Goal: Transaction & Acquisition: Purchase product/service

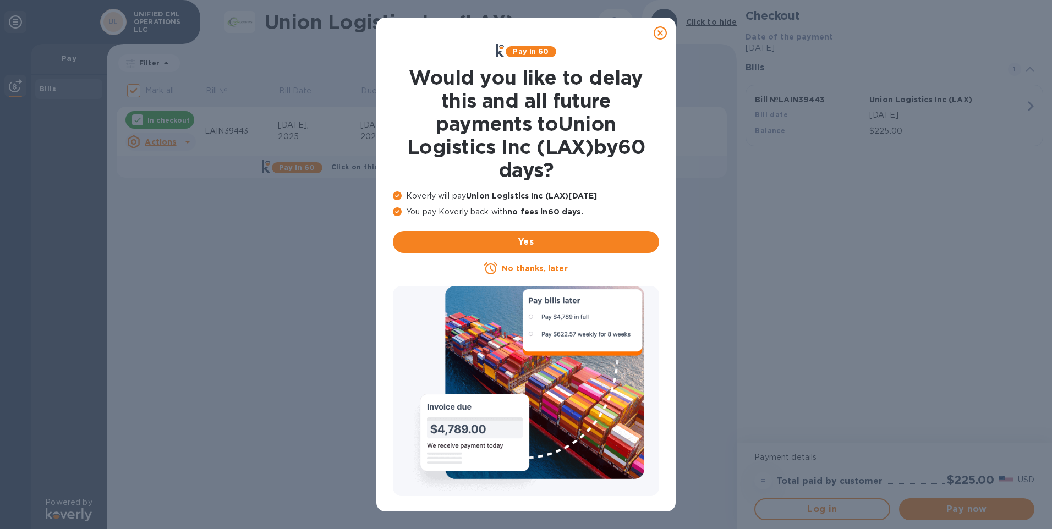
click at [657, 34] on icon at bounding box center [659, 32] width 13 height 13
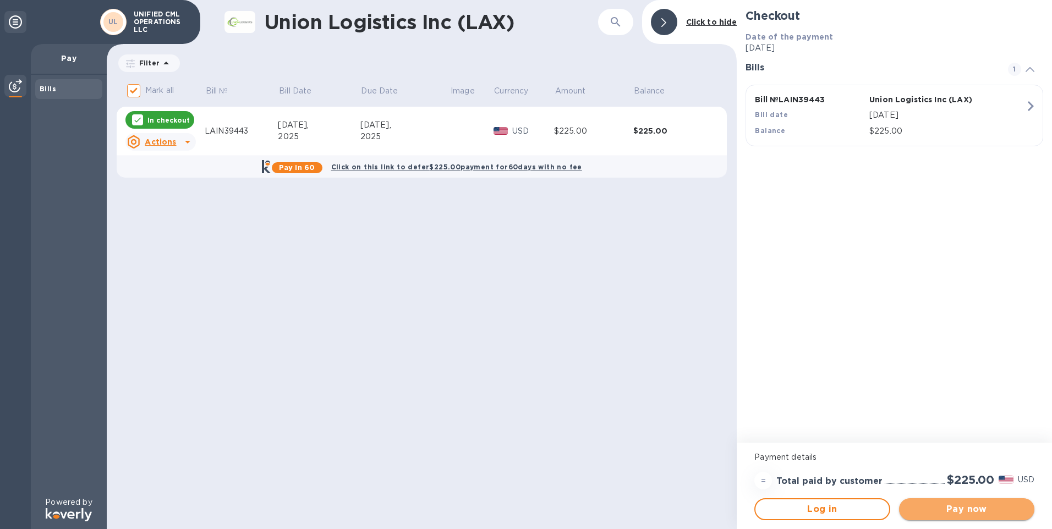
click at [954, 513] on span "Pay now" at bounding box center [967, 509] width 118 height 13
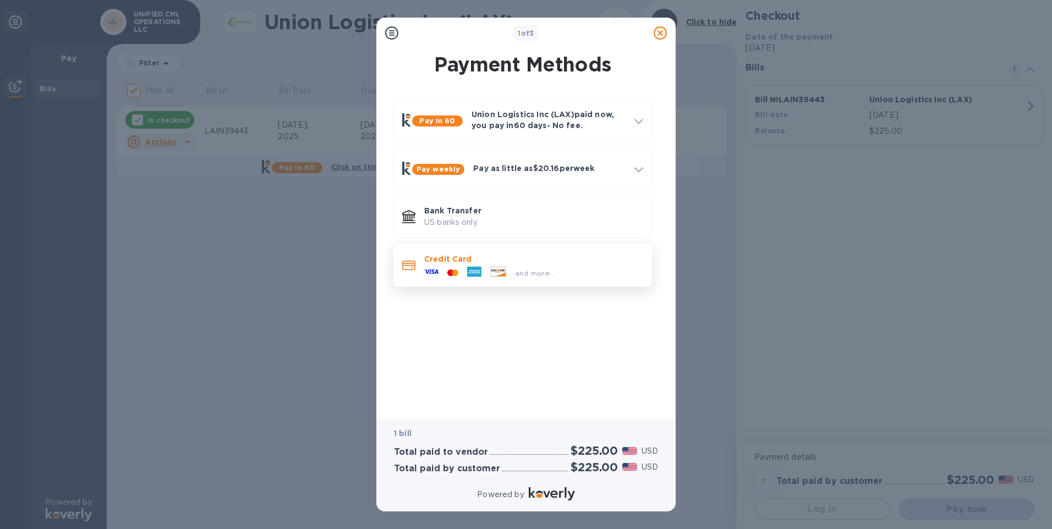
click at [514, 265] on div "and more..." at bounding box center [490, 273] width 140 height 17
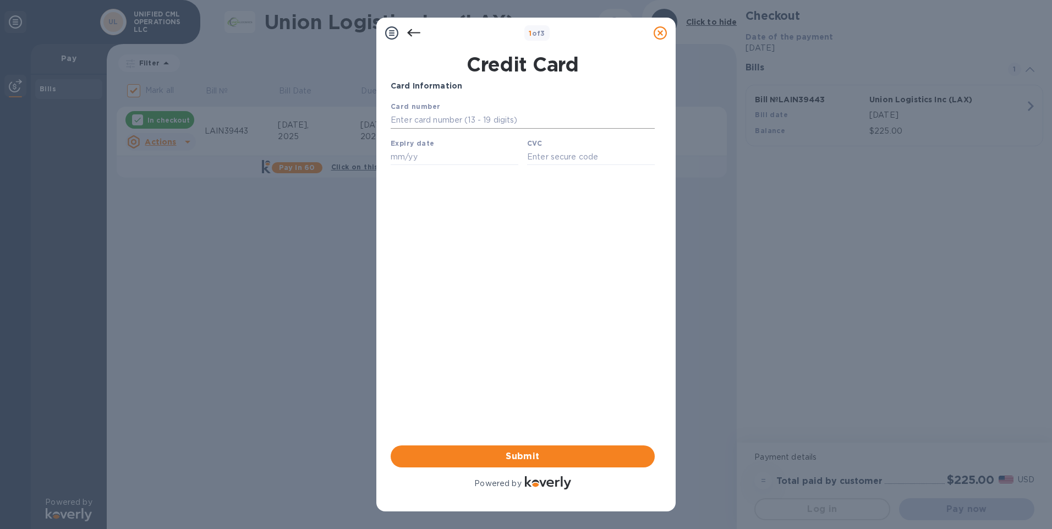
click at [458, 119] on input "text" at bounding box center [523, 120] width 264 height 17
type input "[CREDIT_CARD_NUMBER]"
type input "11/25"
type input "998"
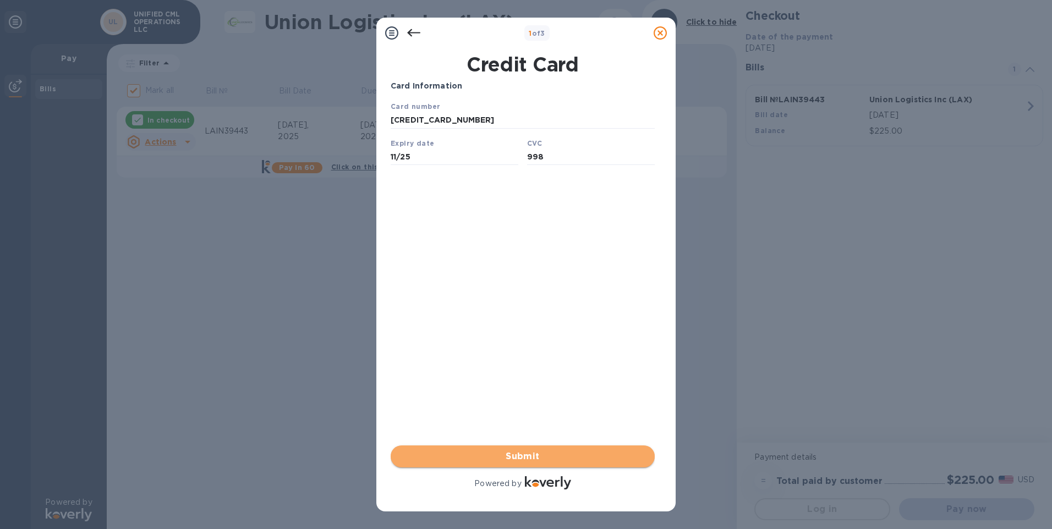
click at [535, 453] on span "Submit" at bounding box center [522, 456] width 246 height 13
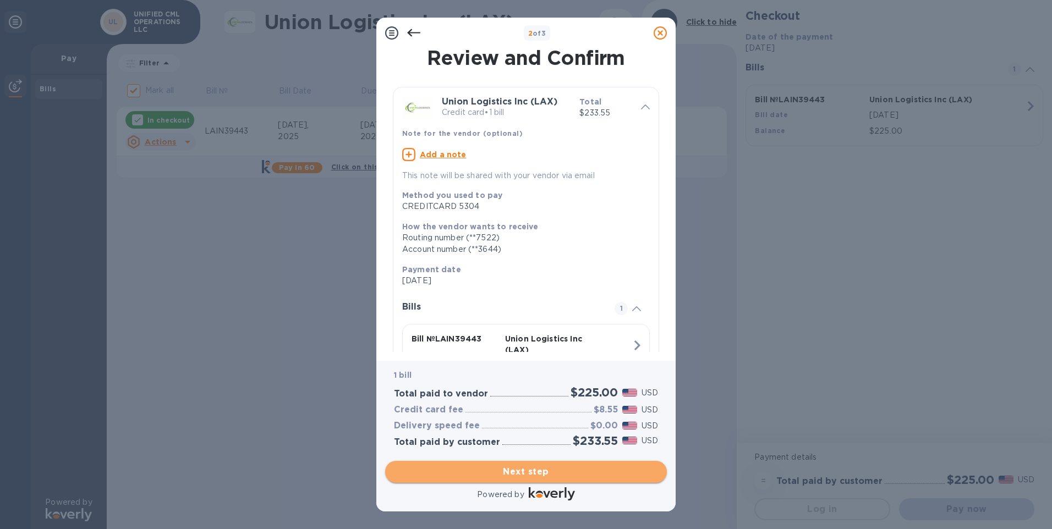
click at [508, 475] on span "Next step" at bounding box center [526, 471] width 264 height 13
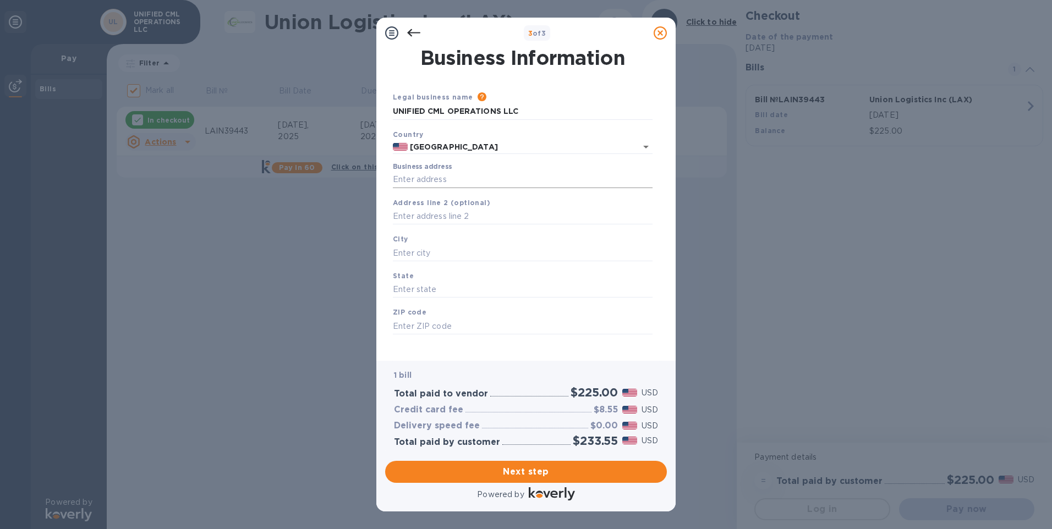
click at [491, 178] on input "Business address" at bounding box center [523, 180] width 260 height 17
type input "[STREET_ADDRESS]"
click at [468, 245] on input "text" at bounding box center [523, 253] width 260 height 17
click at [464, 252] on input "text" at bounding box center [523, 253] width 260 height 17
type input "[GEOGRAPHIC_DATA]"
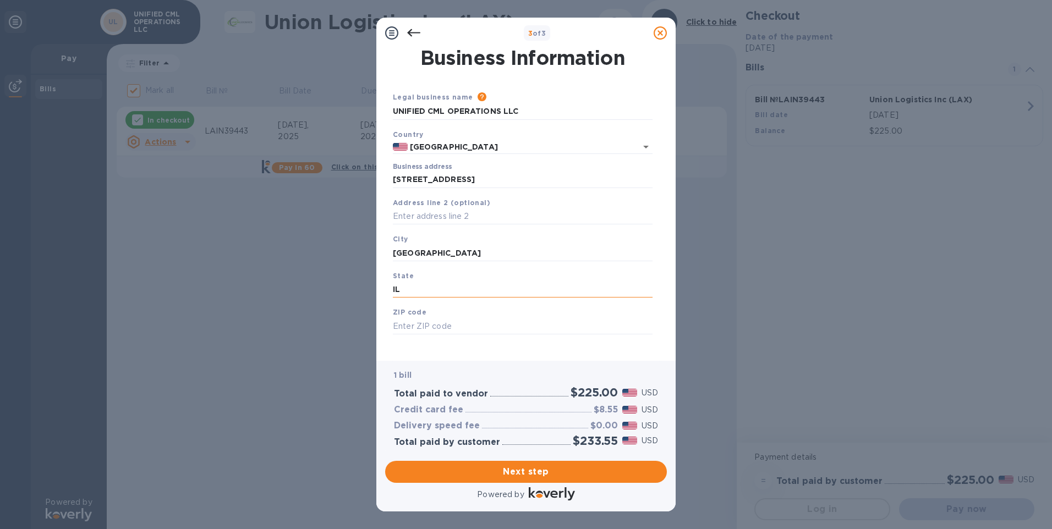
type input "IL"
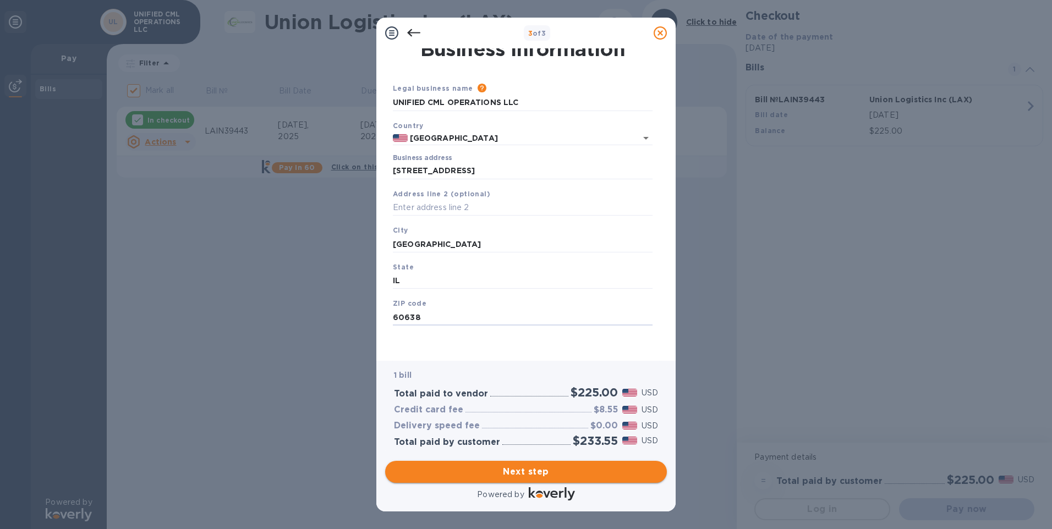
type input "60638"
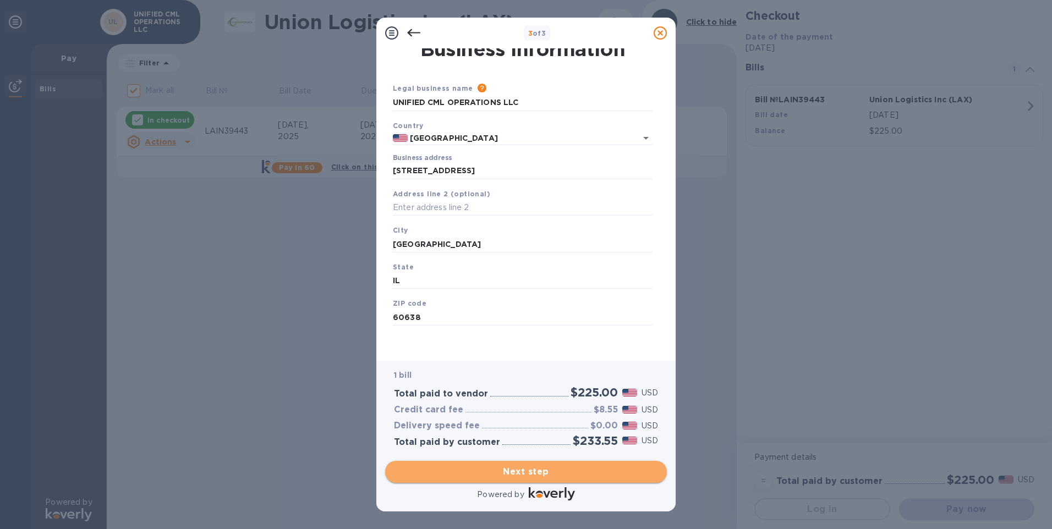
click at [543, 474] on span "Next step" at bounding box center [526, 471] width 264 height 13
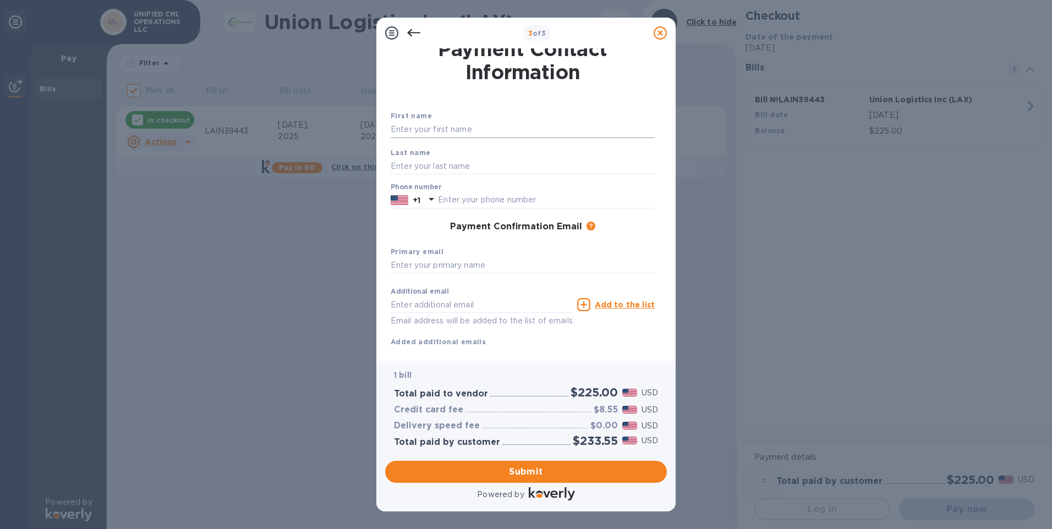
click at [438, 128] on input "text" at bounding box center [523, 130] width 264 height 17
type input "[PERSON_NAME]"
type input "7089249927"
type input "[PERSON_NAME][EMAIL_ADDRESS][PERSON_NAME][DOMAIN_NAME]"
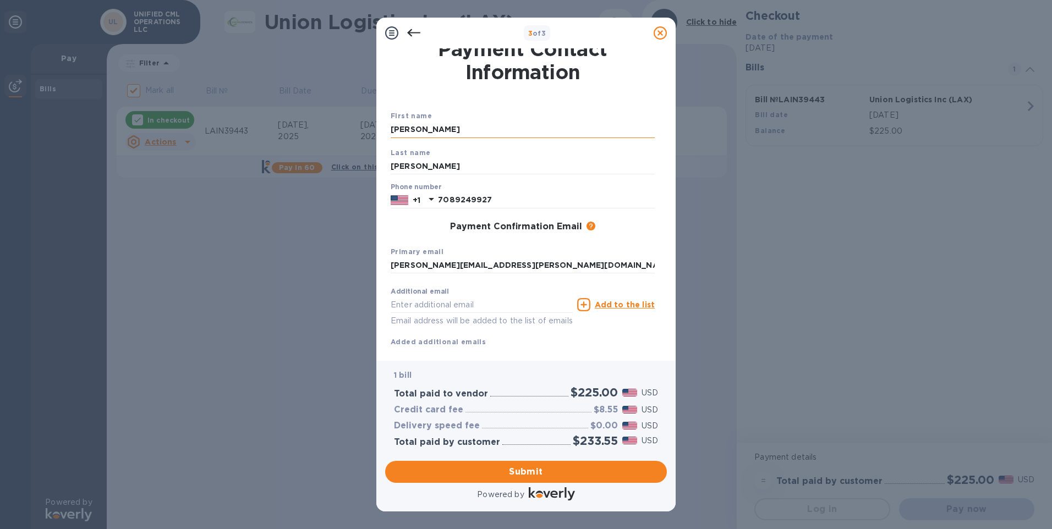
type input "[PERSON_NAME][EMAIL_ADDRESS][PERSON_NAME][DOMAIN_NAME]"
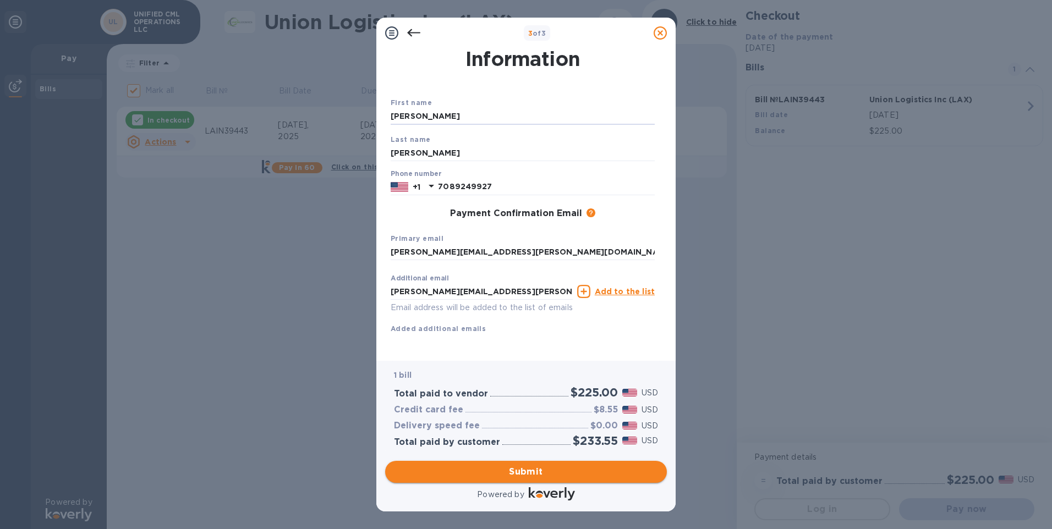
click at [518, 475] on span "Submit" at bounding box center [526, 471] width 264 height 13
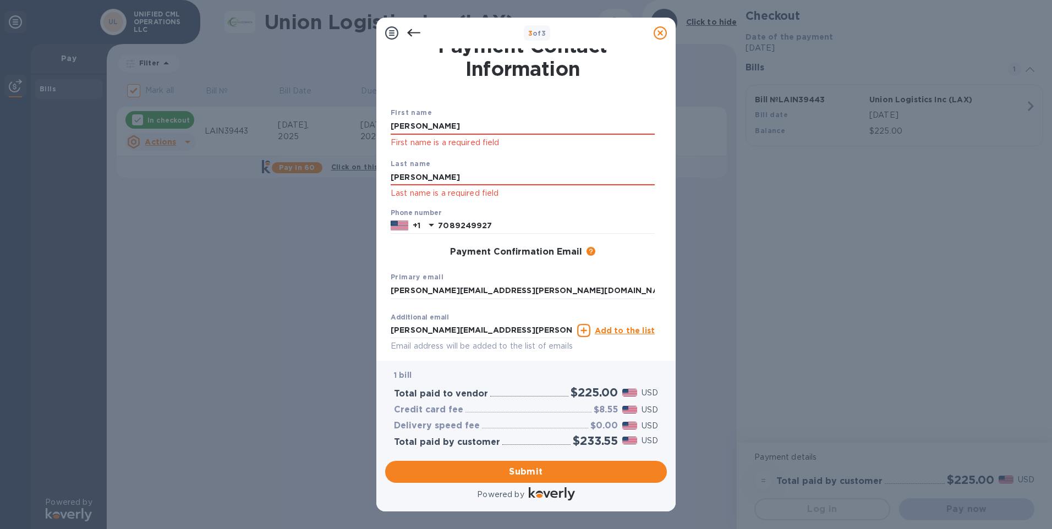
scroll to position [0, 0]
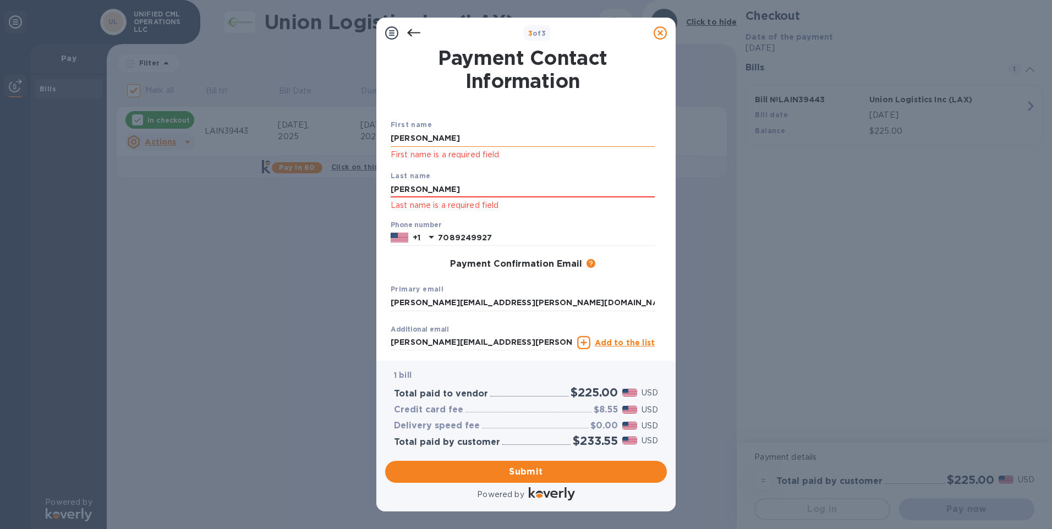
click at [460, 135] on input "[PERSON_NAME]" at bounding box center [523, 138] width 264 height 17
click at [413, 136] on input "[PERSON_NAME]" at bounding box center [523, 138] width 264 height 17
type input "[PERSON_NAME]"
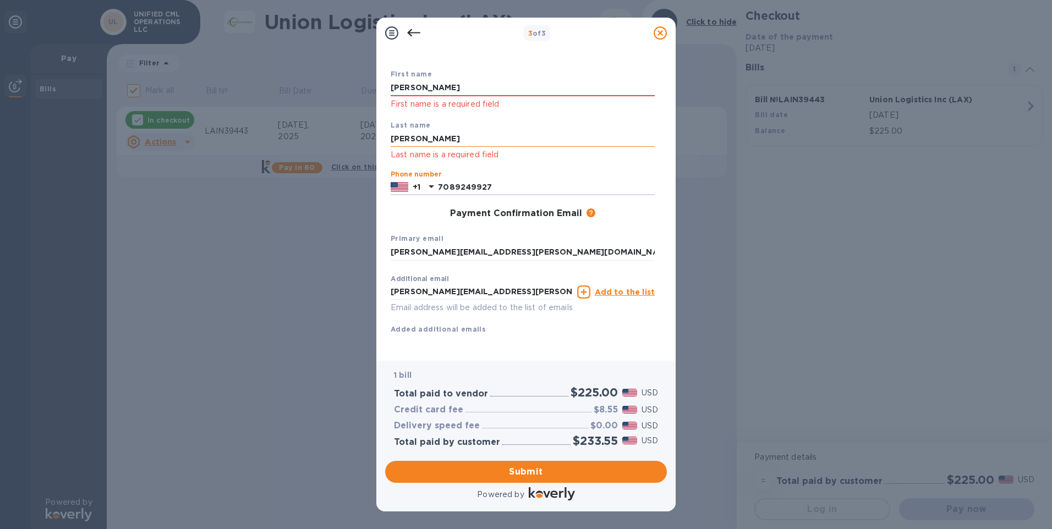
scroll to position [64, 0]
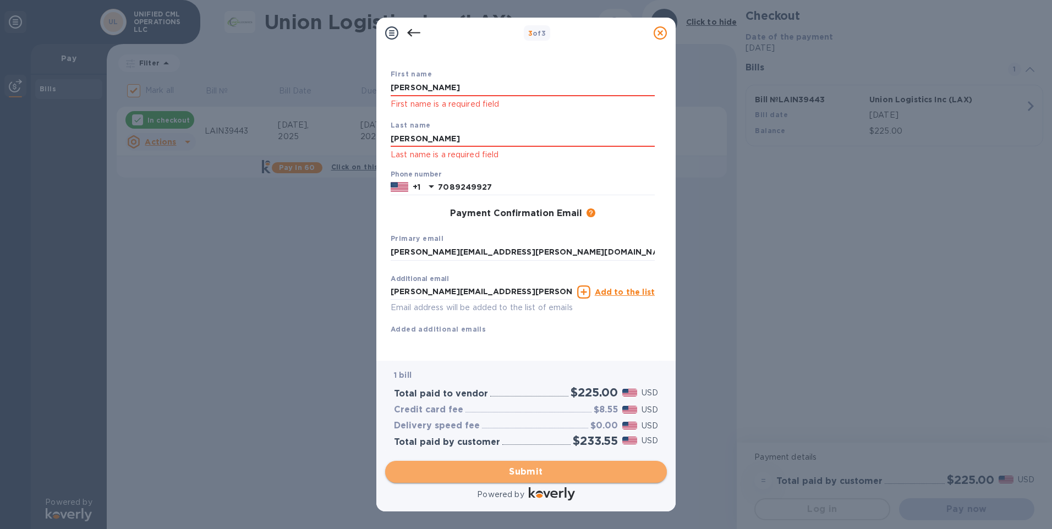
click at [523, 473] on span "Submit" at bounding box center [526, 471] width 264 height 13
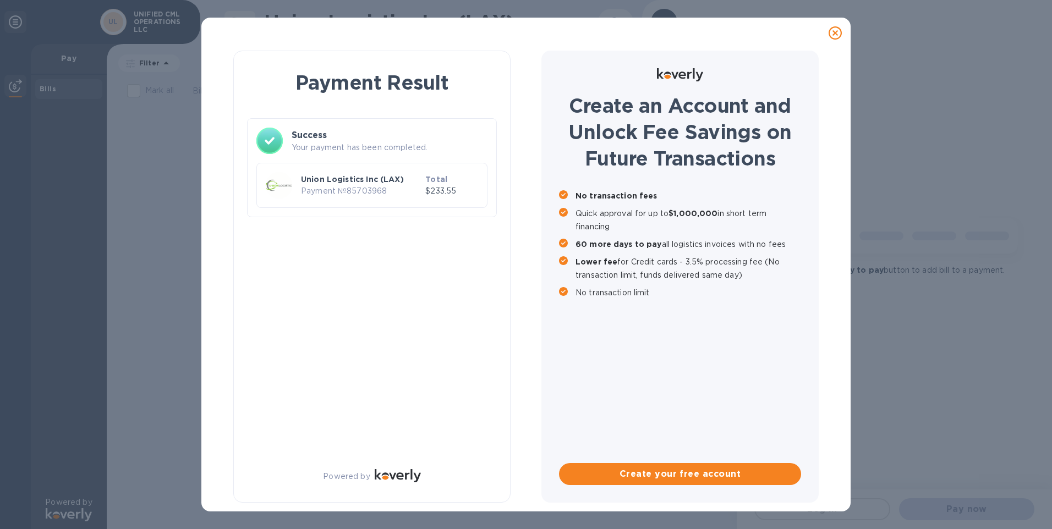
scroll to position [0, 0]
click at [320, 184] on p "Union Logistics Inc (LAX)" at bounding box center [361, 179] width 120 height 11
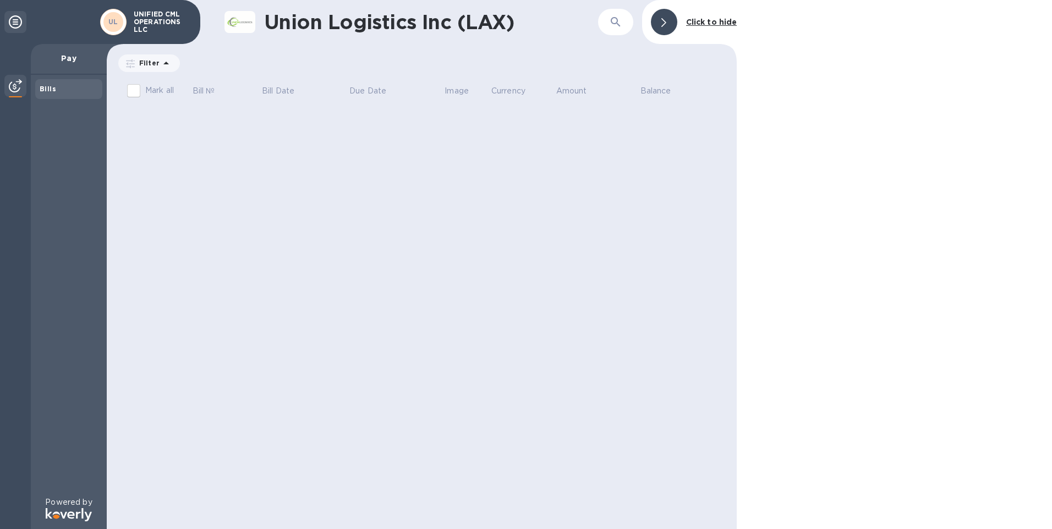
click at [19, 20] on icon at bounding box center [15, 21] width 13 height 13
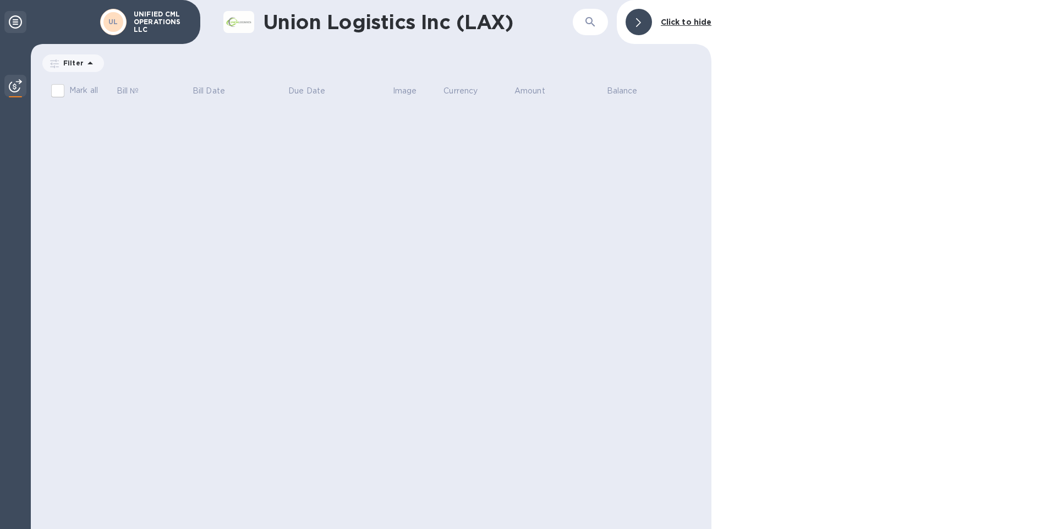
click at [19, 21] on icon at bounding box center [15, 21] width 13 height 13
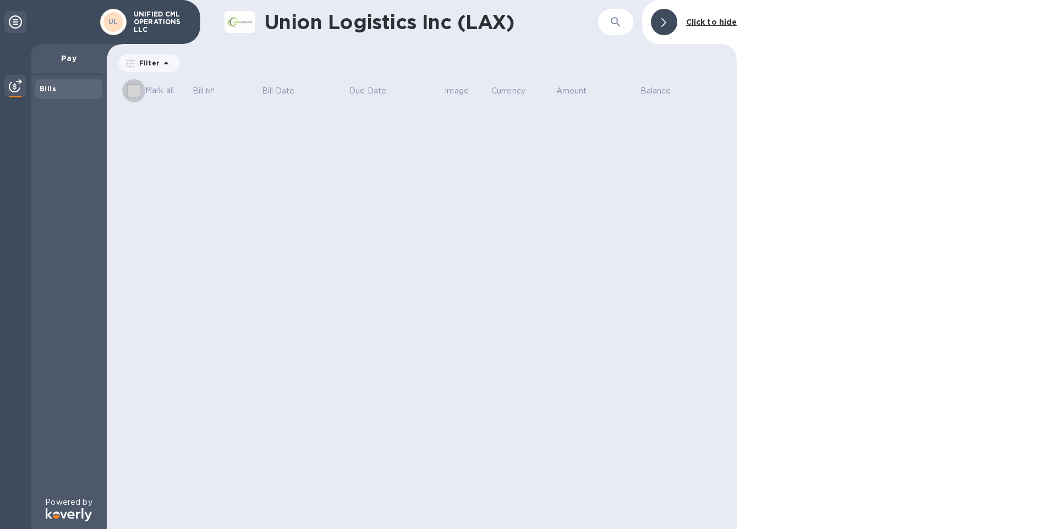
click at [136, 90] on input "Mark all" at bounding box center [133, 90] width 23 height 23
checkbox input "false"
